Goal: Information Seeking & Learning: Learn about a topic

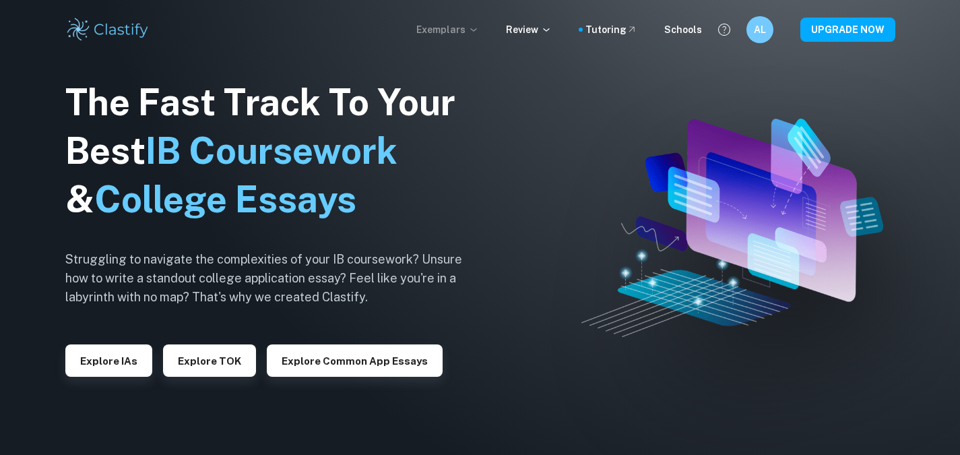
click at [470, 26] on p "Exemplars" at bounding box center [447, 29] width 63 height 15
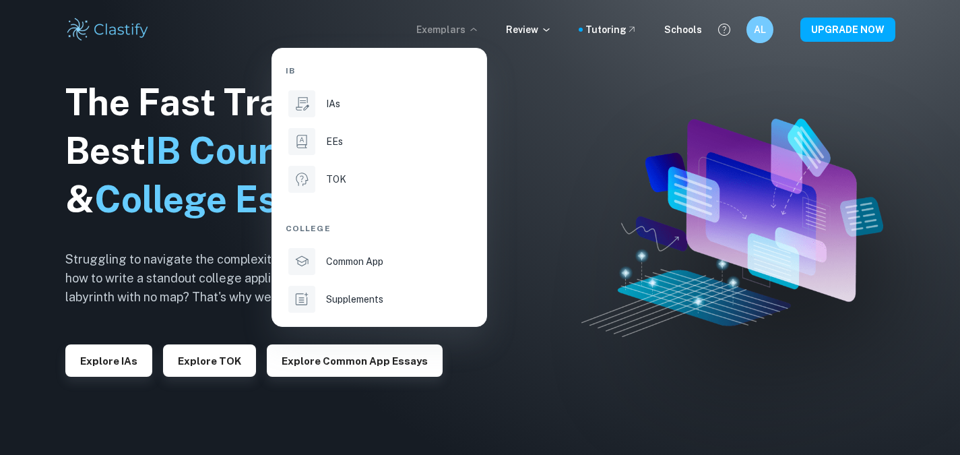
click at [530, 32] on div at bounding box center [480, 227] width 960 height 455
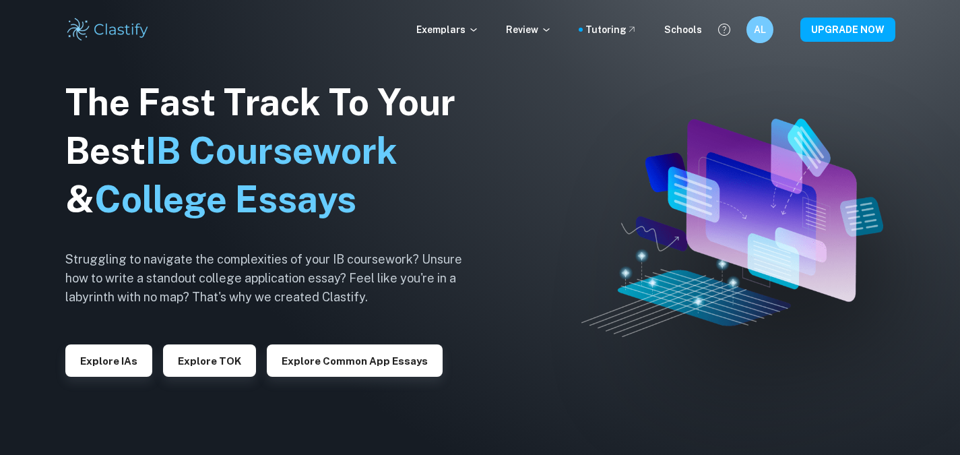
click at [530, 32] on p "Review" at bounding box center [529, 29] width 46 height 15
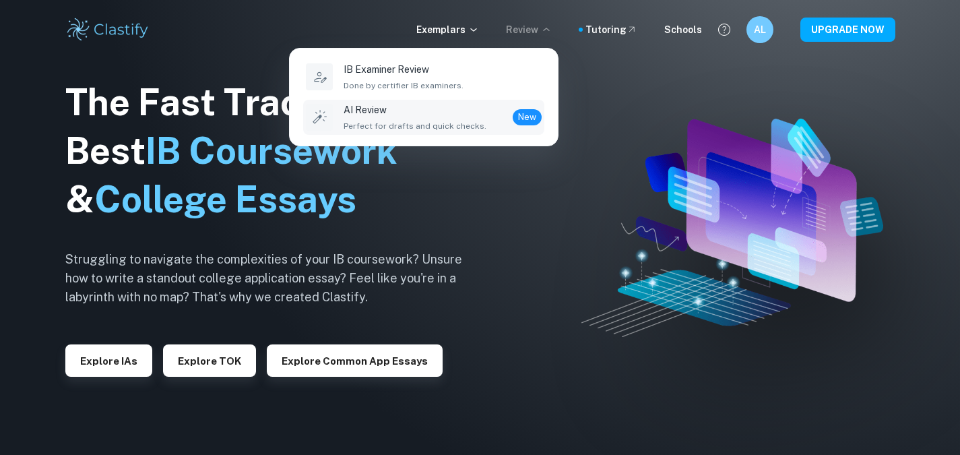
click at [472, 120] on span "Perfect for drafts and quick checks." at bounding box center [415, 126] width 143 height 12
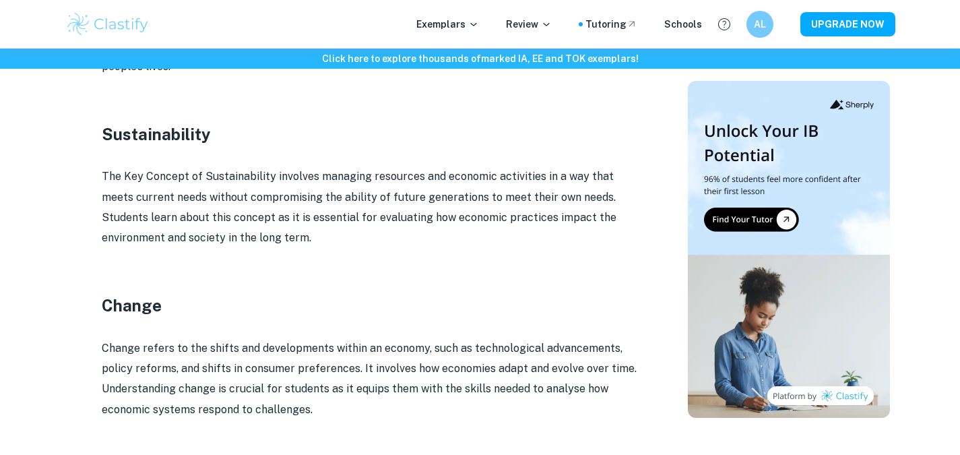
scroll to position [1666, 0]
